Goal: Find contact information: Find contact information

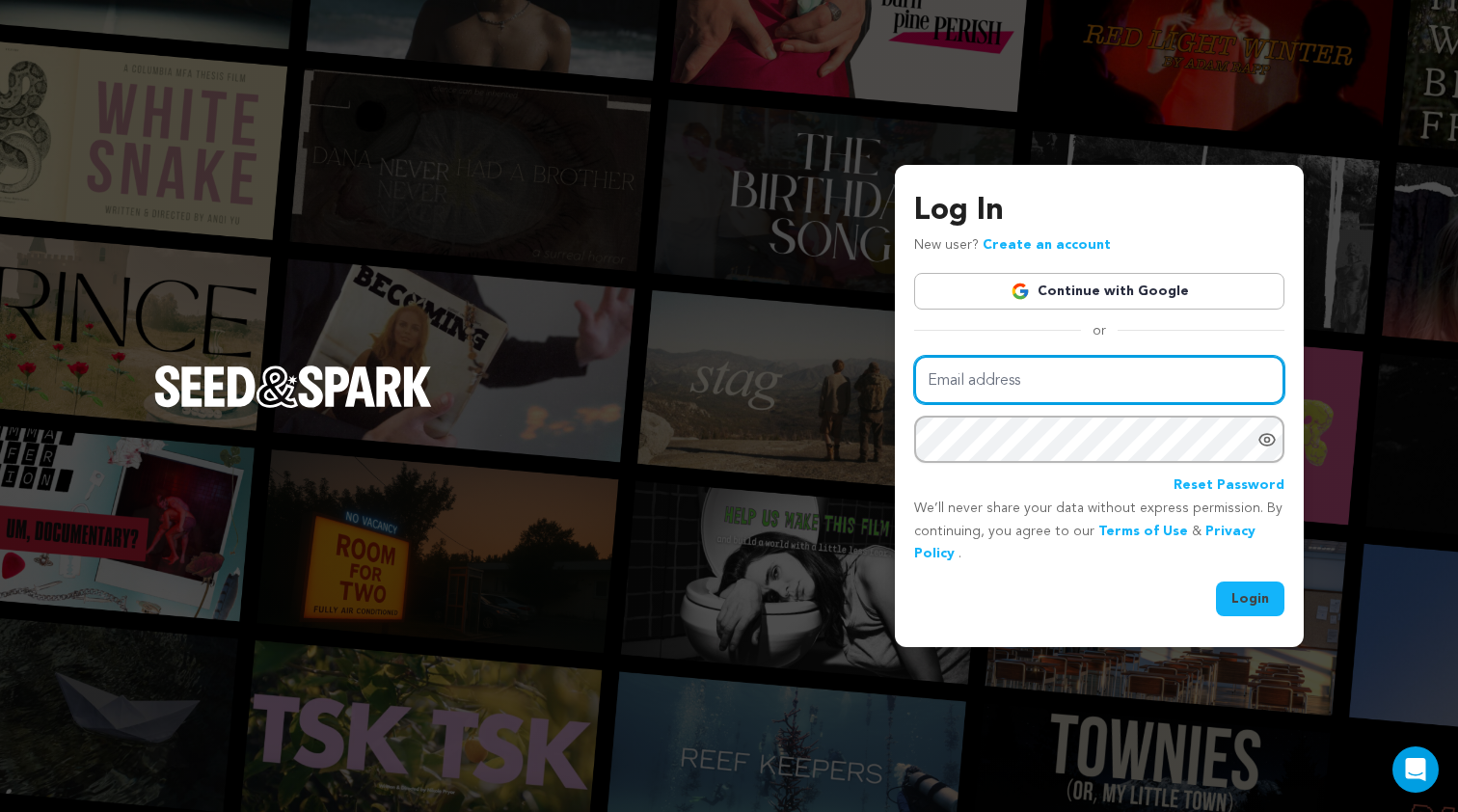
type input "[EMAIL_ADDRESS][DOMAIN_NAME]"
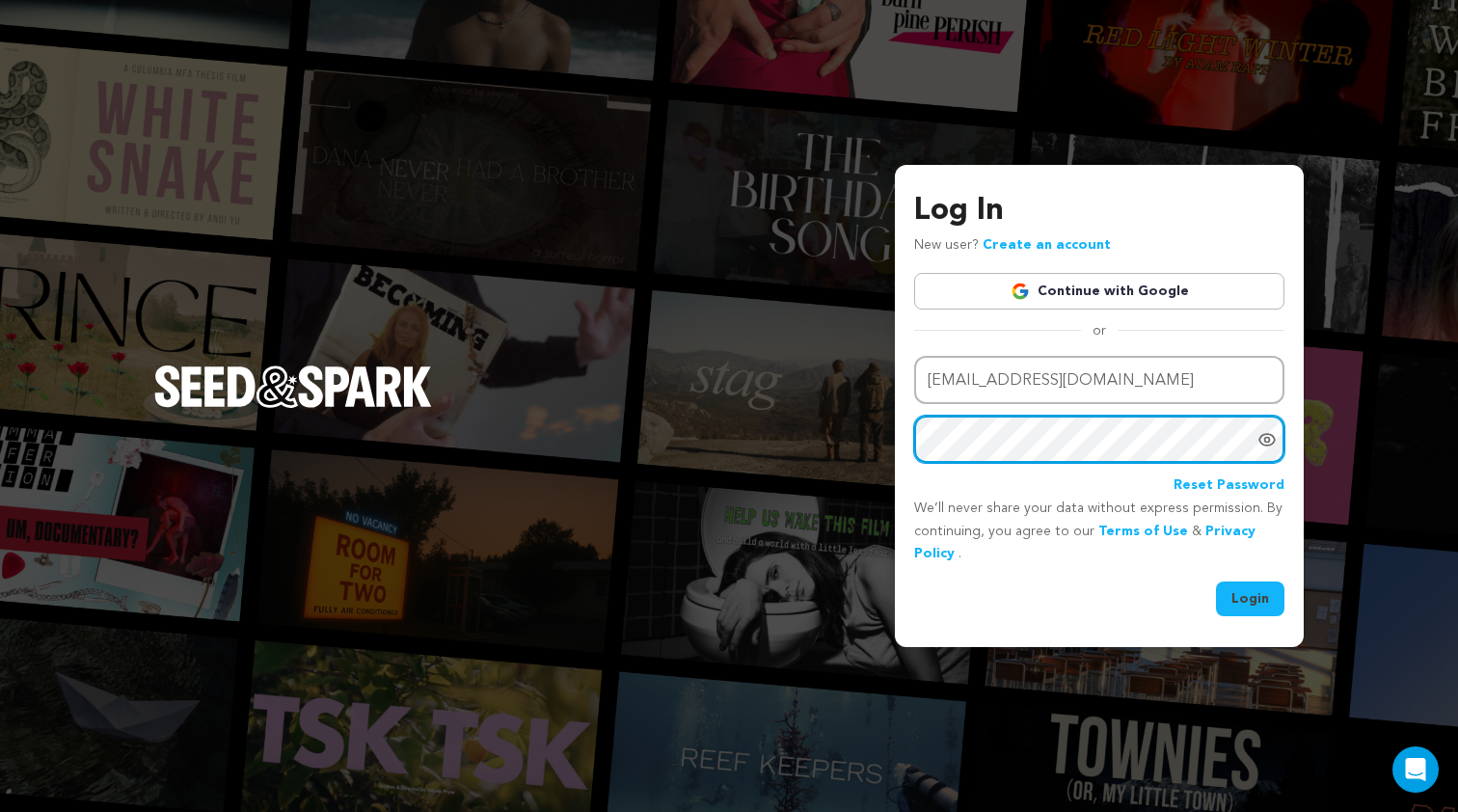
click at [1251, 597] on button "Login" at bounding box center [1250, 598] width 69 height 34
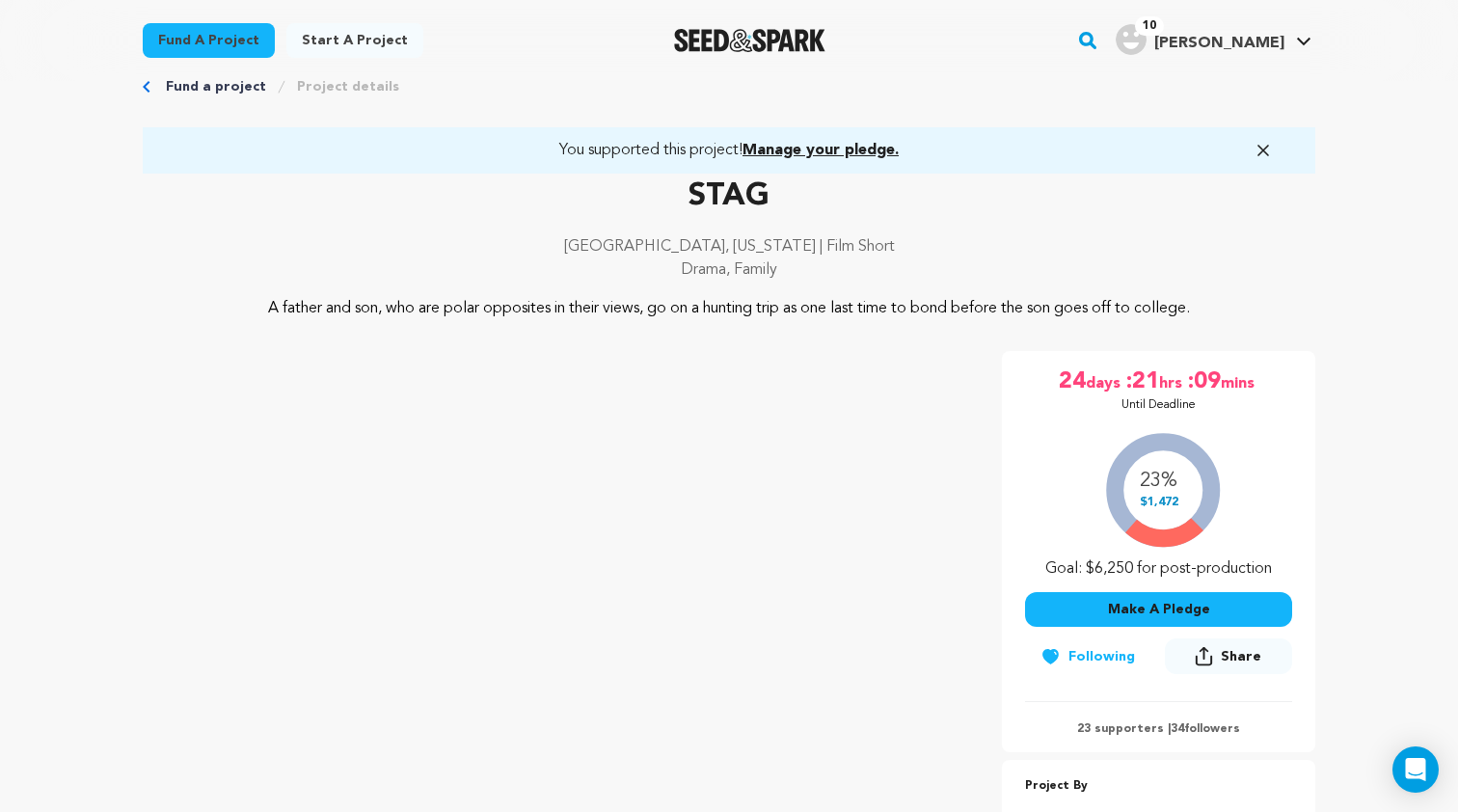
scroll to position [51, 0]
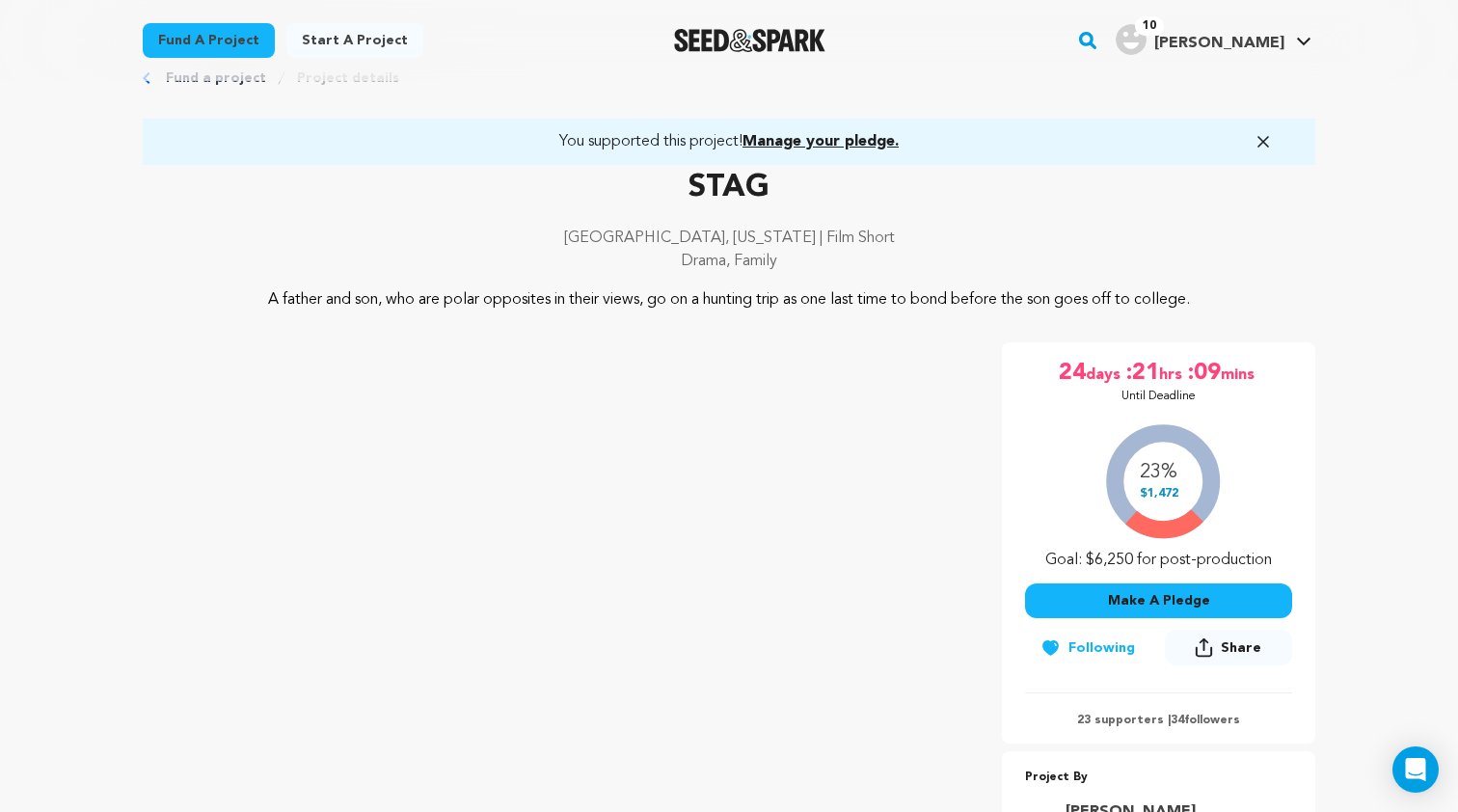
click at [1266, 135] on icon "button" at bounding box center [1264, 142] width 20 height 20
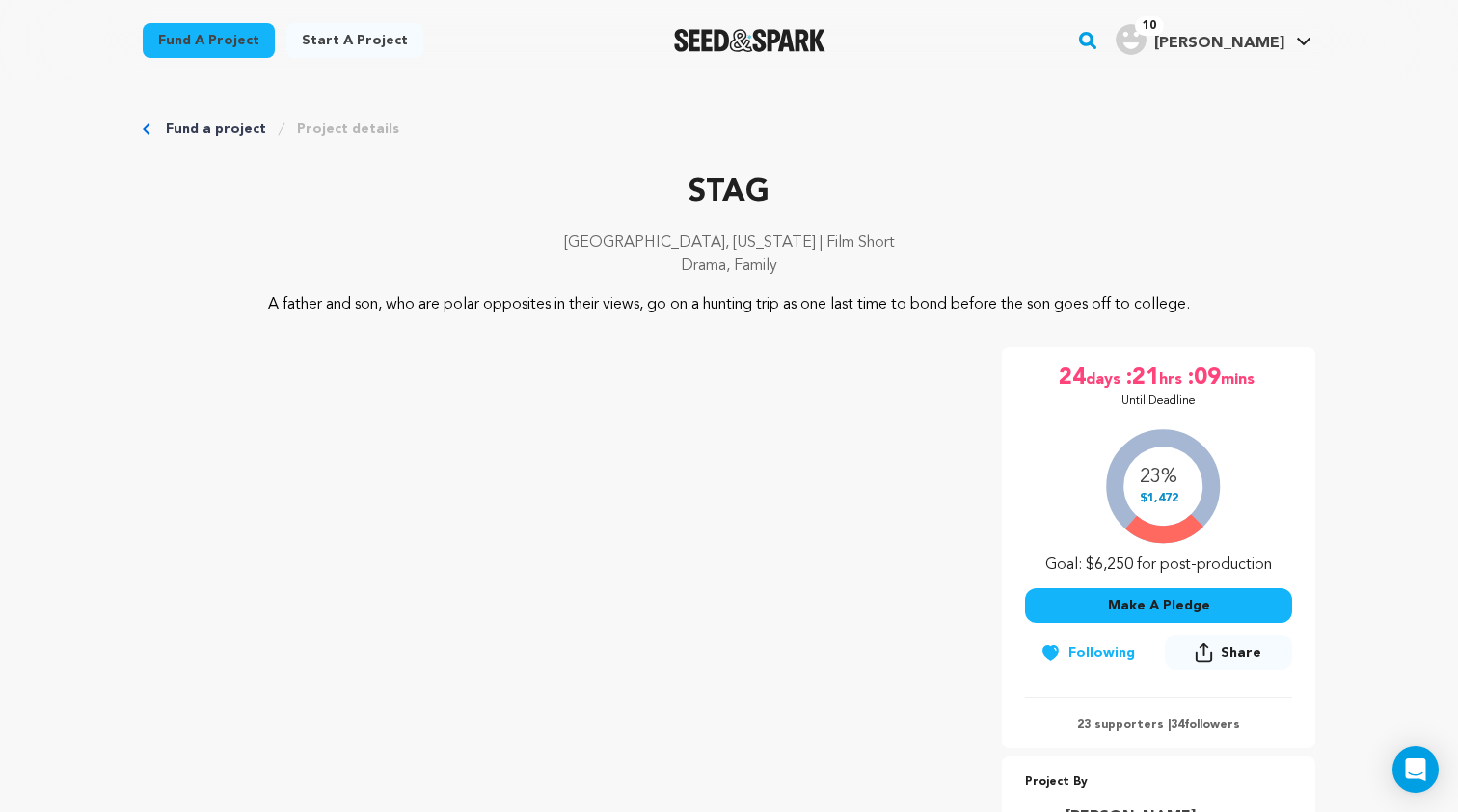
scroll to position [0, 0]
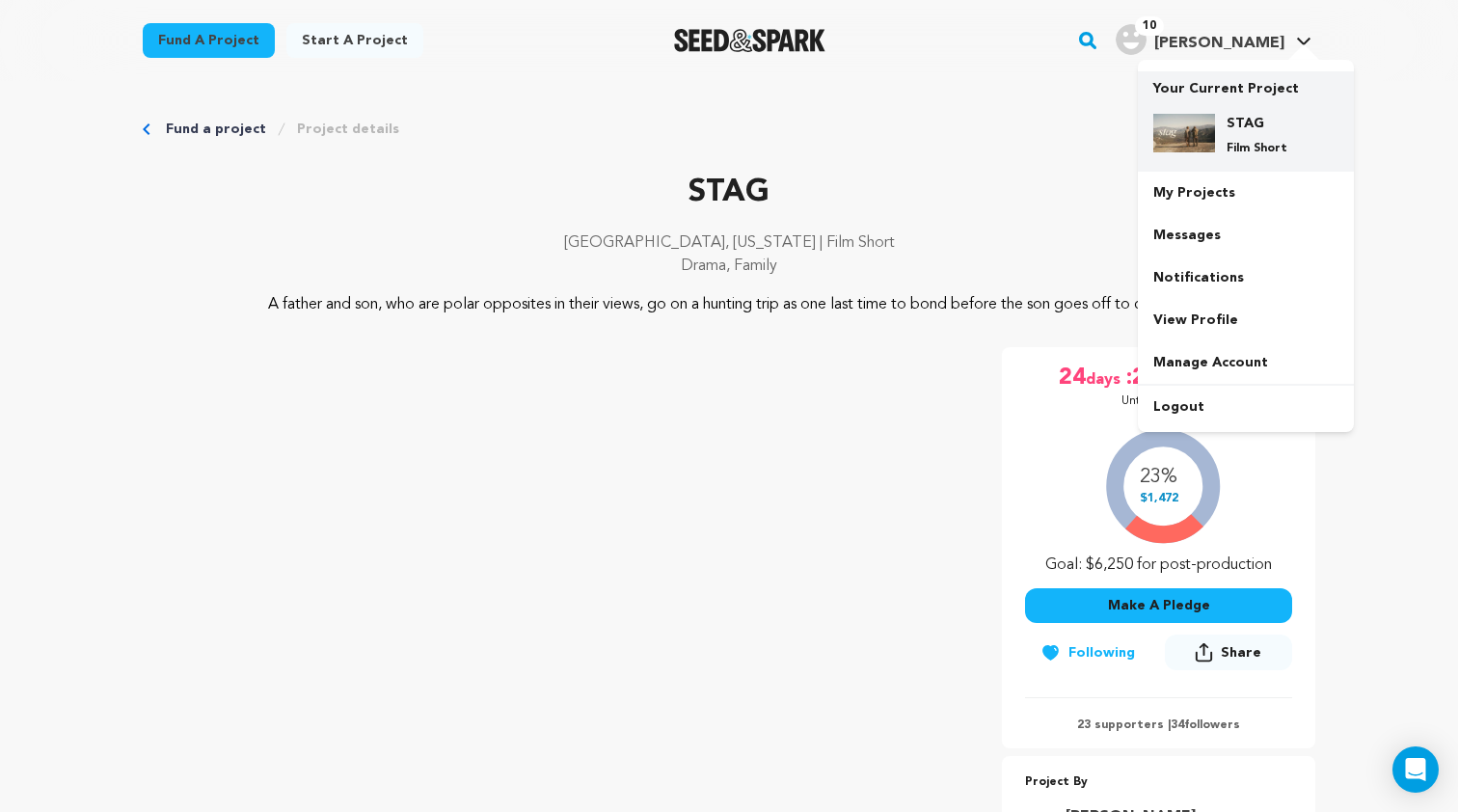
click at [1232, 114] on h4 "STAG" at bounding box center [1261, 123] width 70 height 20
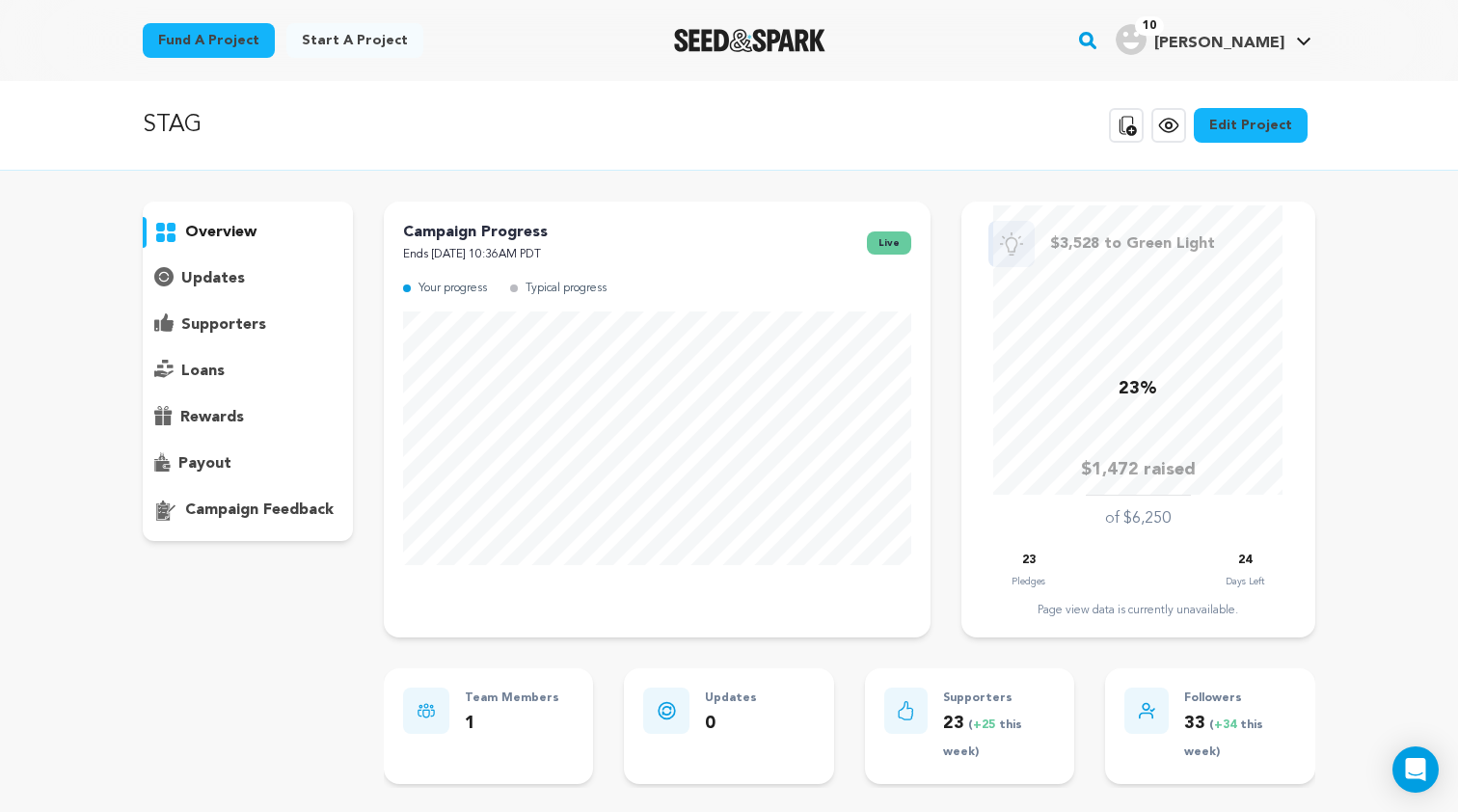
click at [217, 338] on div "supporters" at bounding box center [248, 325] width 211 height 31
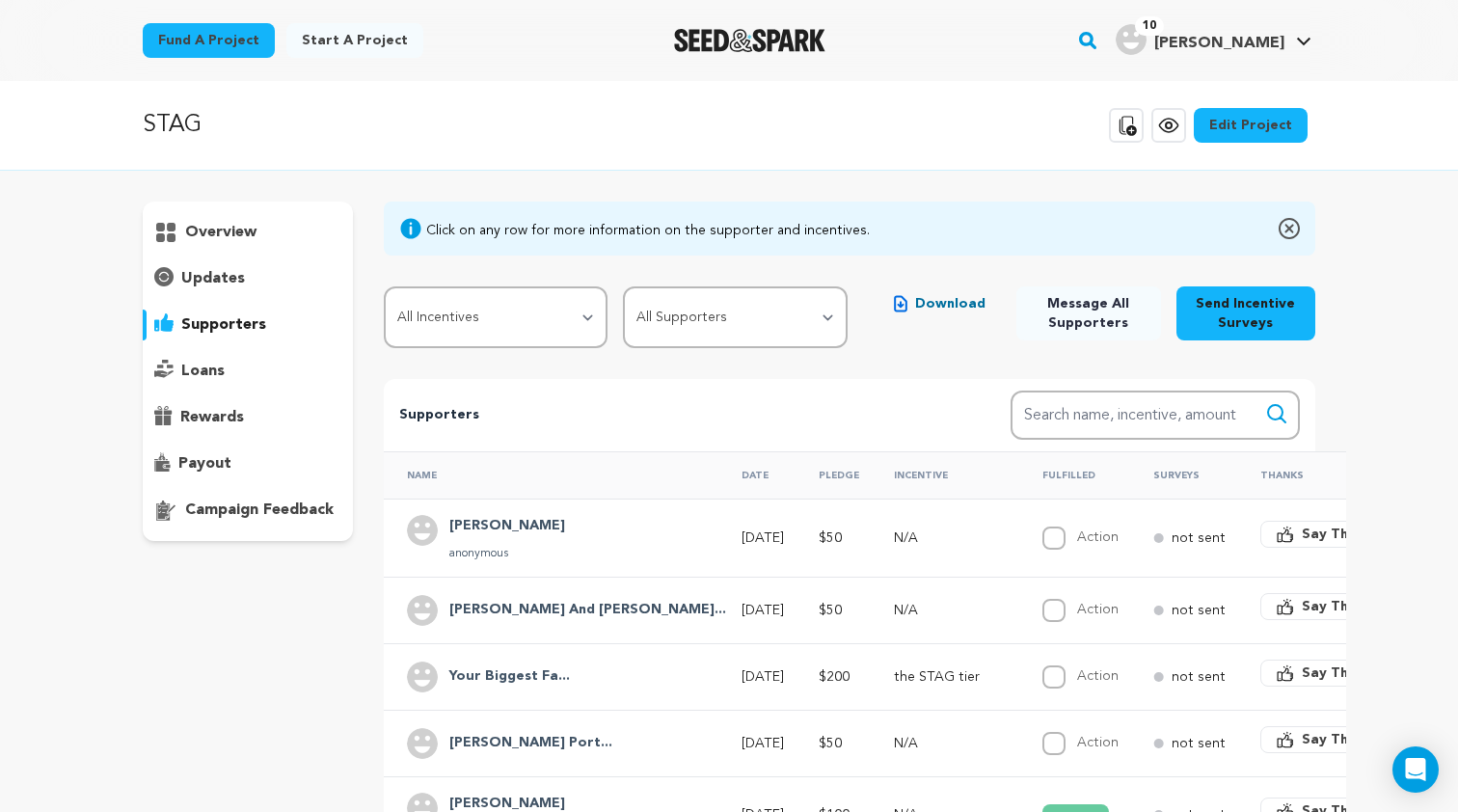
click at [474, 525] on h4 "[PERSON_NAME]" at bounding box center [508, 527] width 116 height 24
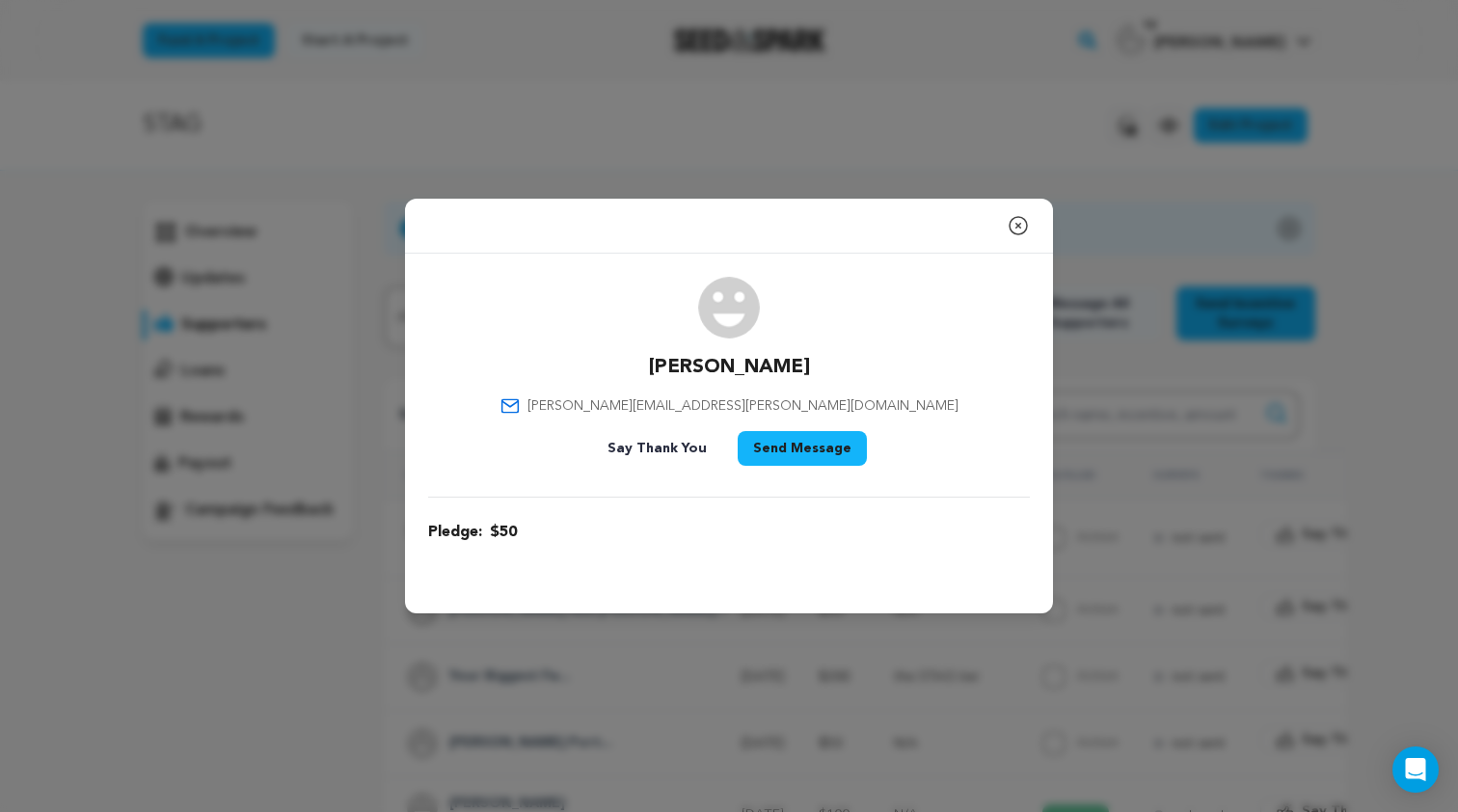
click at [1017, 226] on icon "button" at bounding box center [1019, 225] width 18 height 18
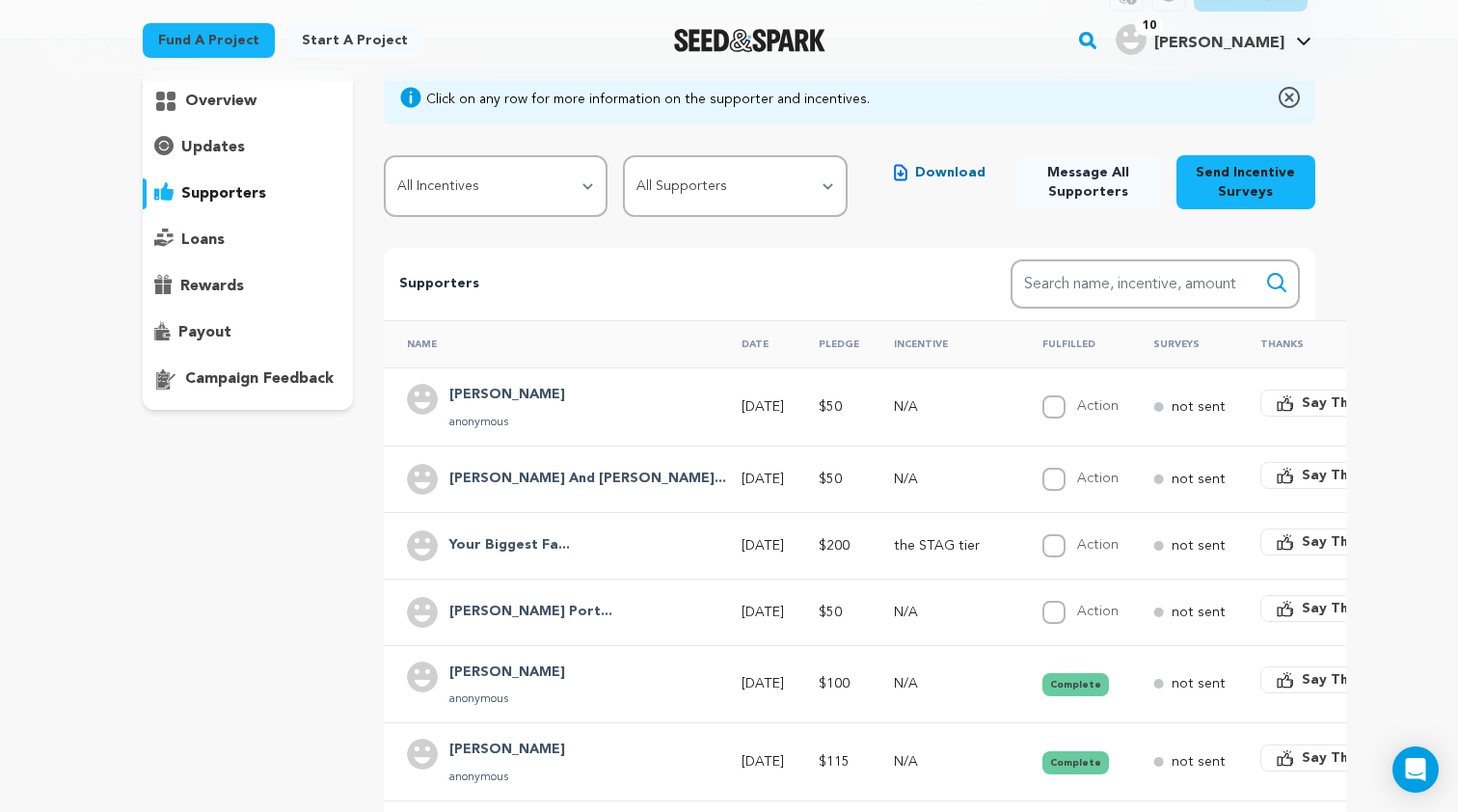
scroll to position [133, 0]
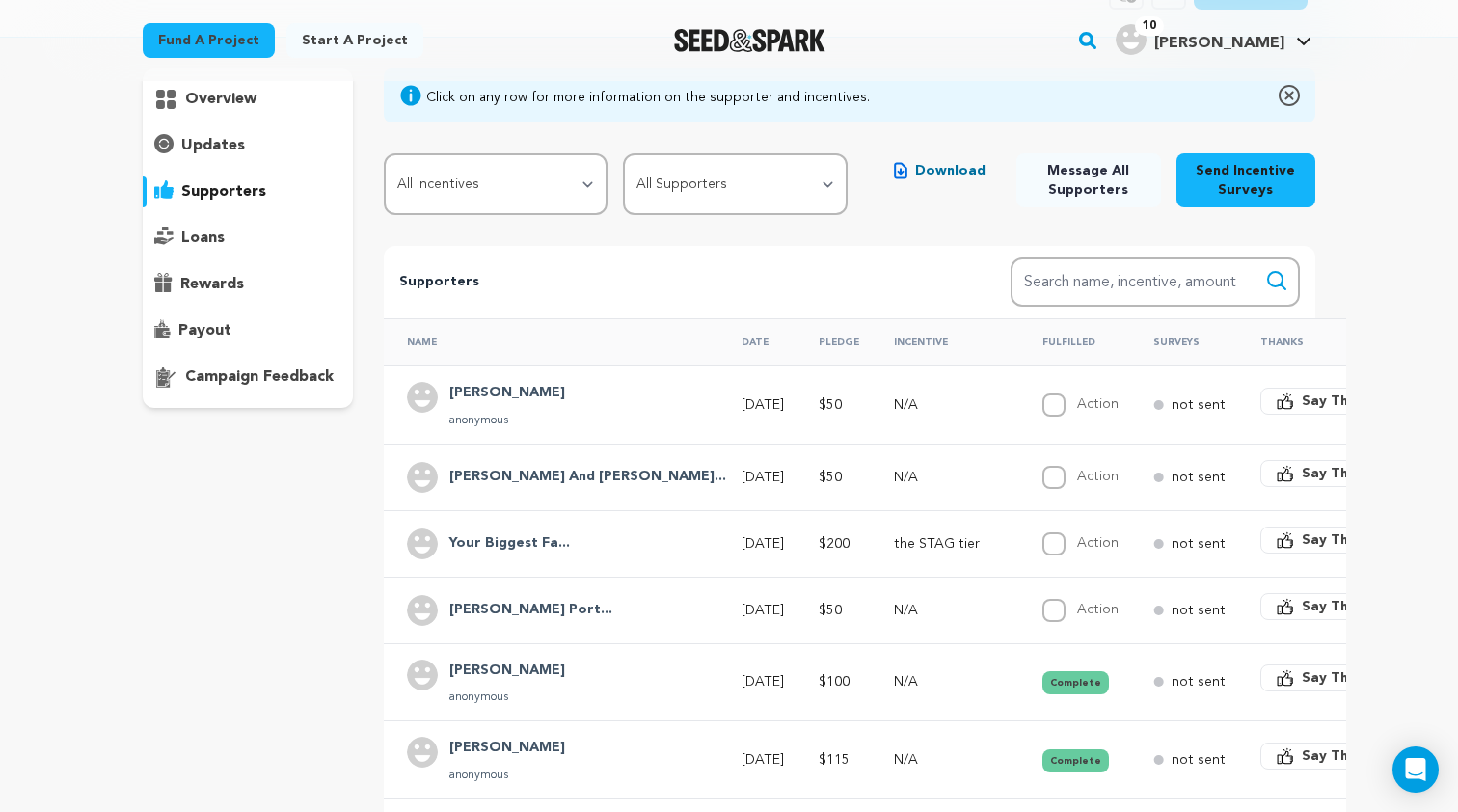
click at [483, 392] on h4 "[PERSON_NAME]" at bounding box center [508, 394] width 116 height 24
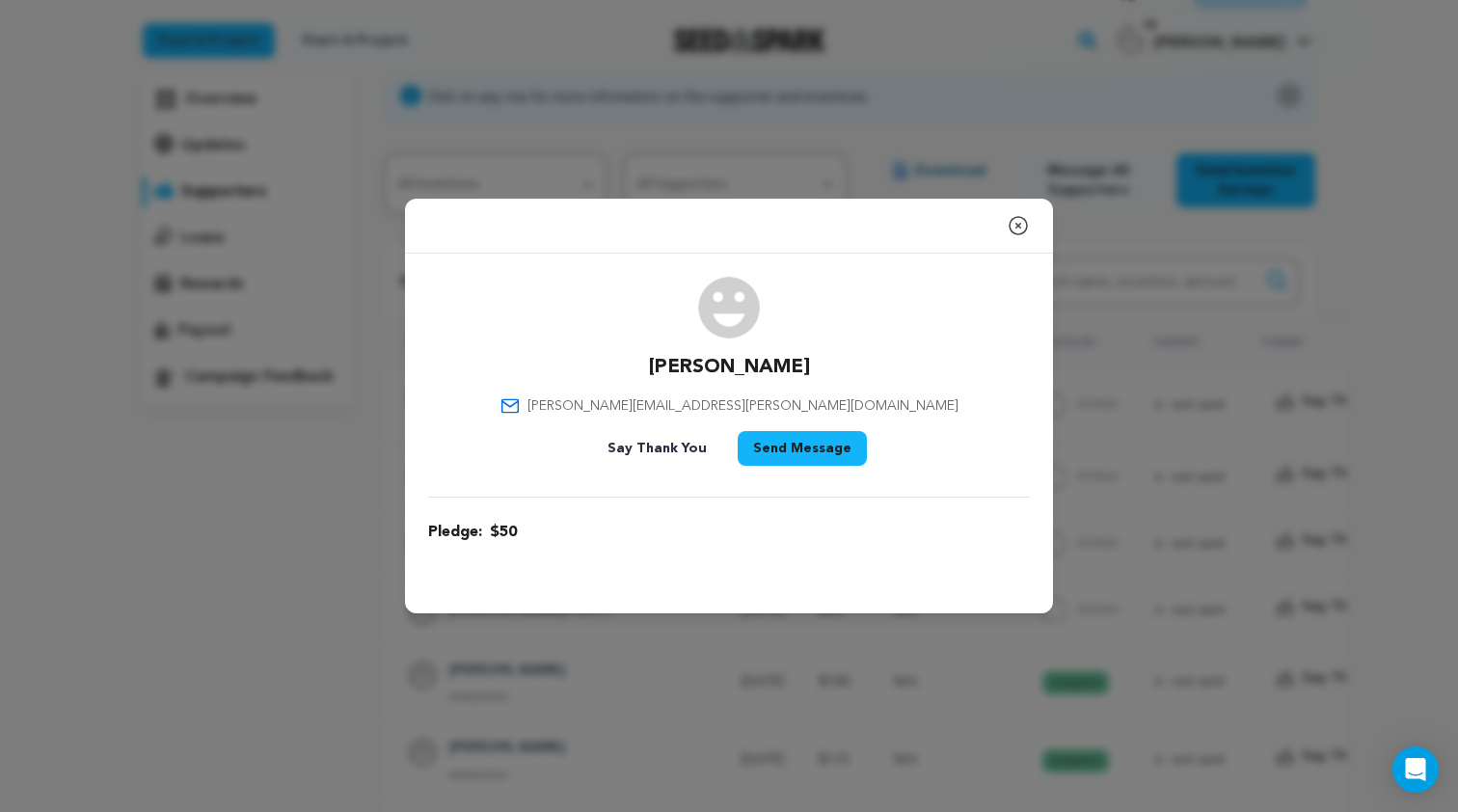
click at [712, 408] on span "[PERSON_NAME][EMAIL_ADDRESS][PERSON_NAME][DOMAIN_NAME]" at bounding box center [743, 406] width 431 height 20
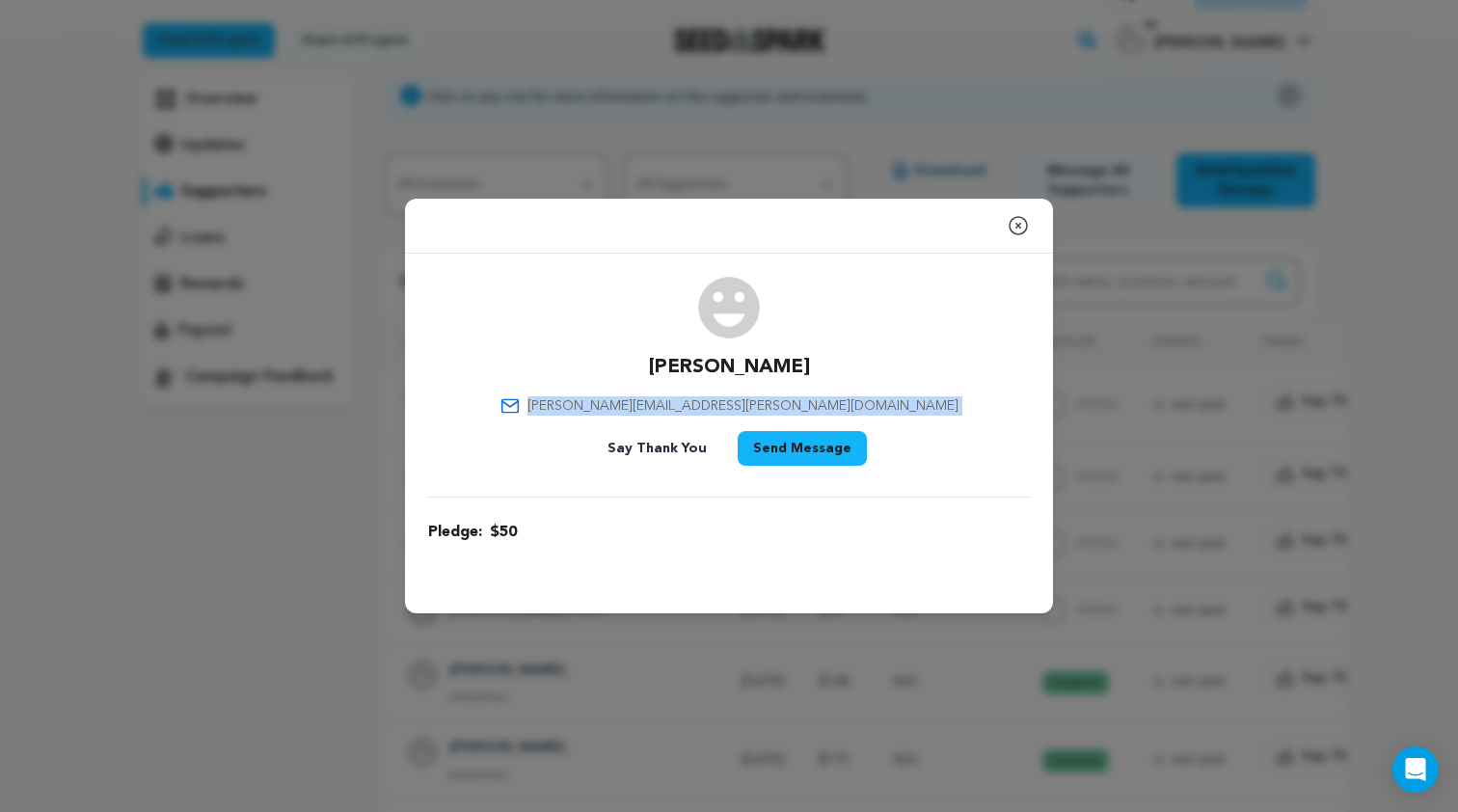
copy div "[PERSON_NAME][EMAIL_ADDRESS][PERSON_NAME][DOMAIN_NAME]"
